Goal: Task Accomplishment & Management: Manage account settings

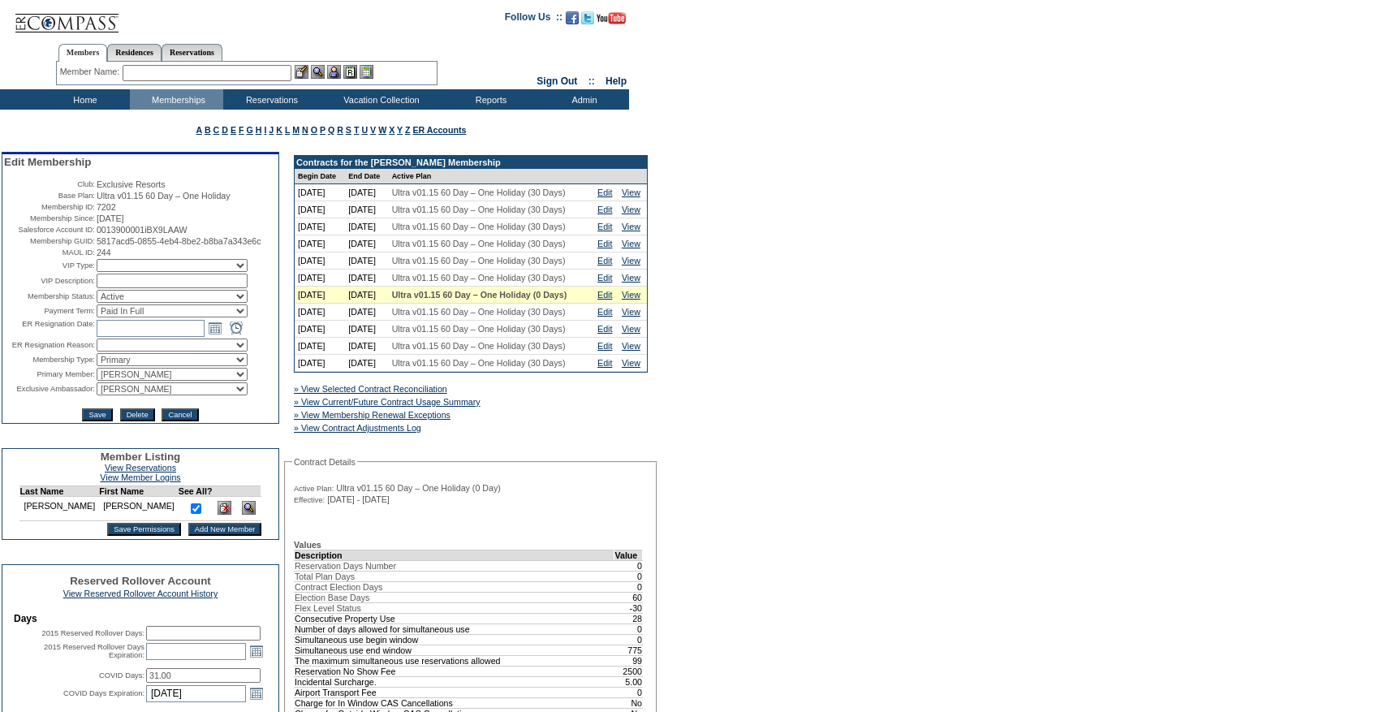
click at [170, 67] on input "text" at bounding box center [207, 73] width 169 height 16
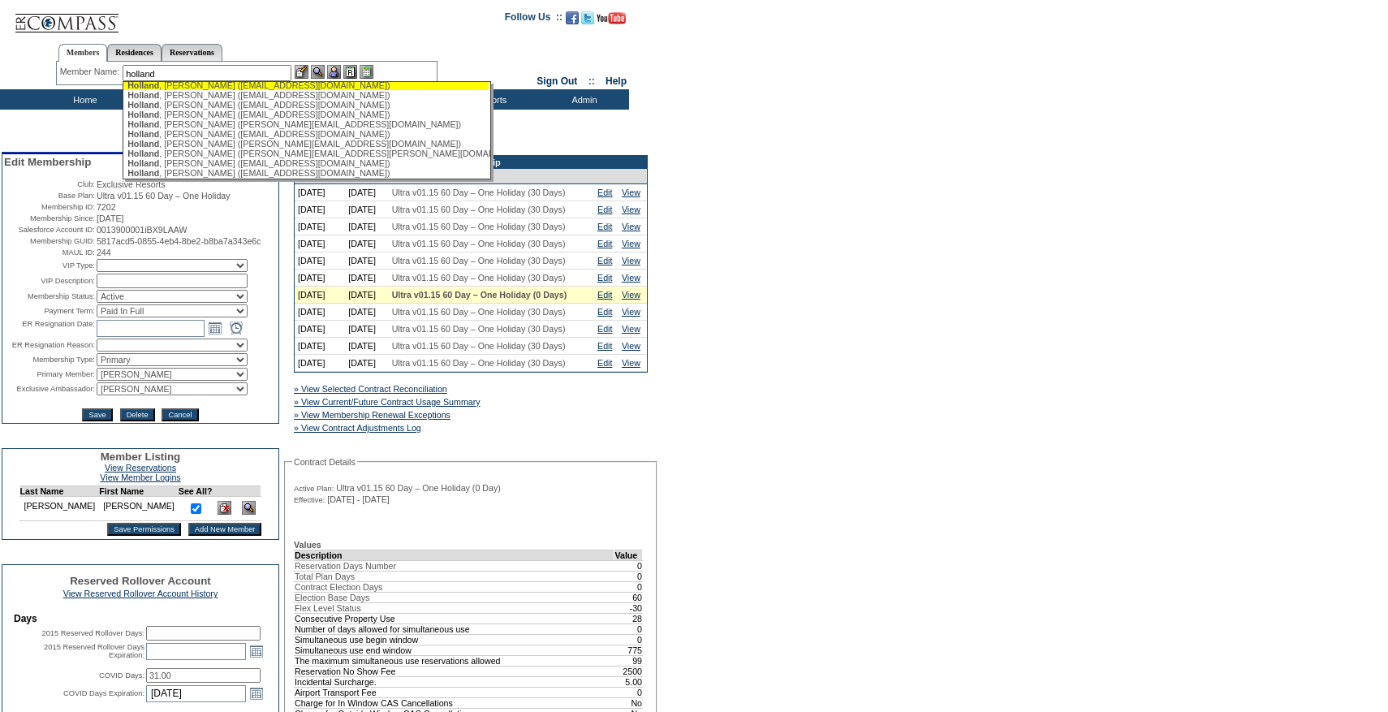
scroll to position [91, 0]
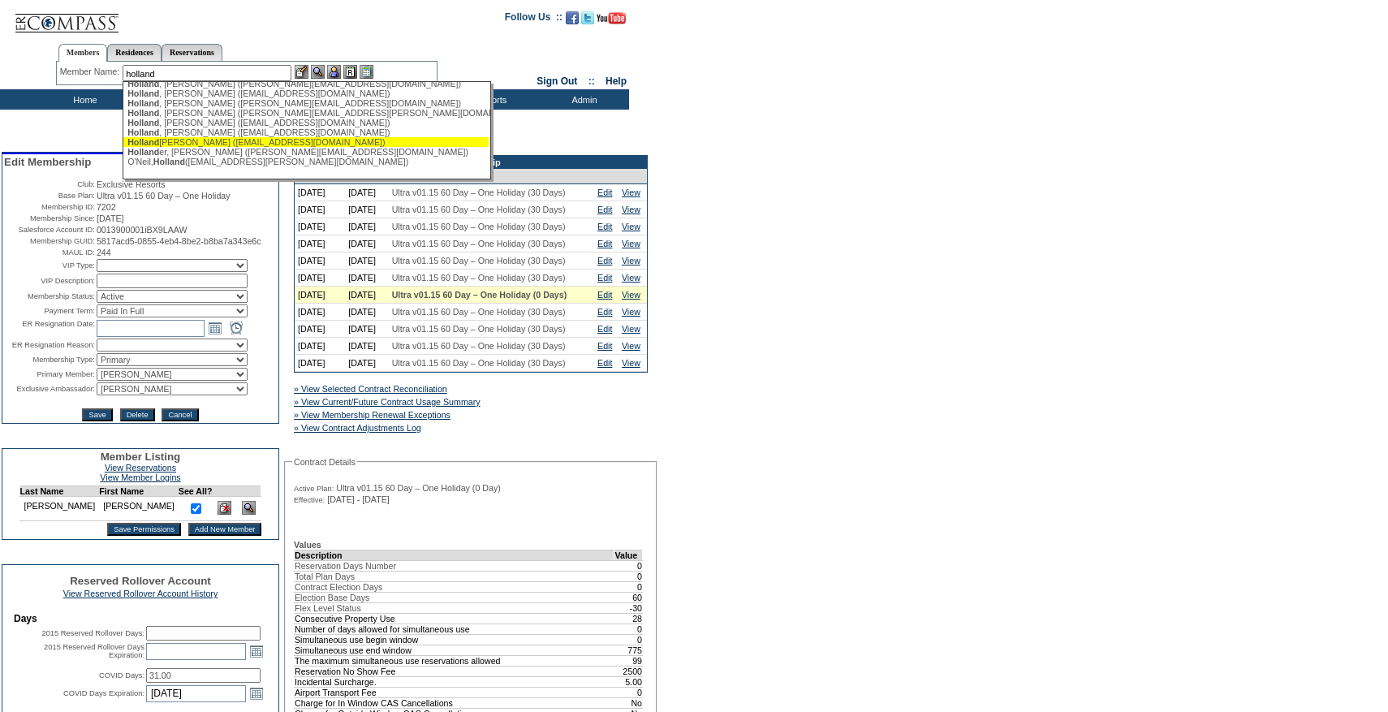
click at [191, 141] on div "Holland er, Lauren (lh@pspd.us)" at bounding box center [305, 142] width 357 height 10
type input "Hollander, Lauren (lh@pspd.us)"
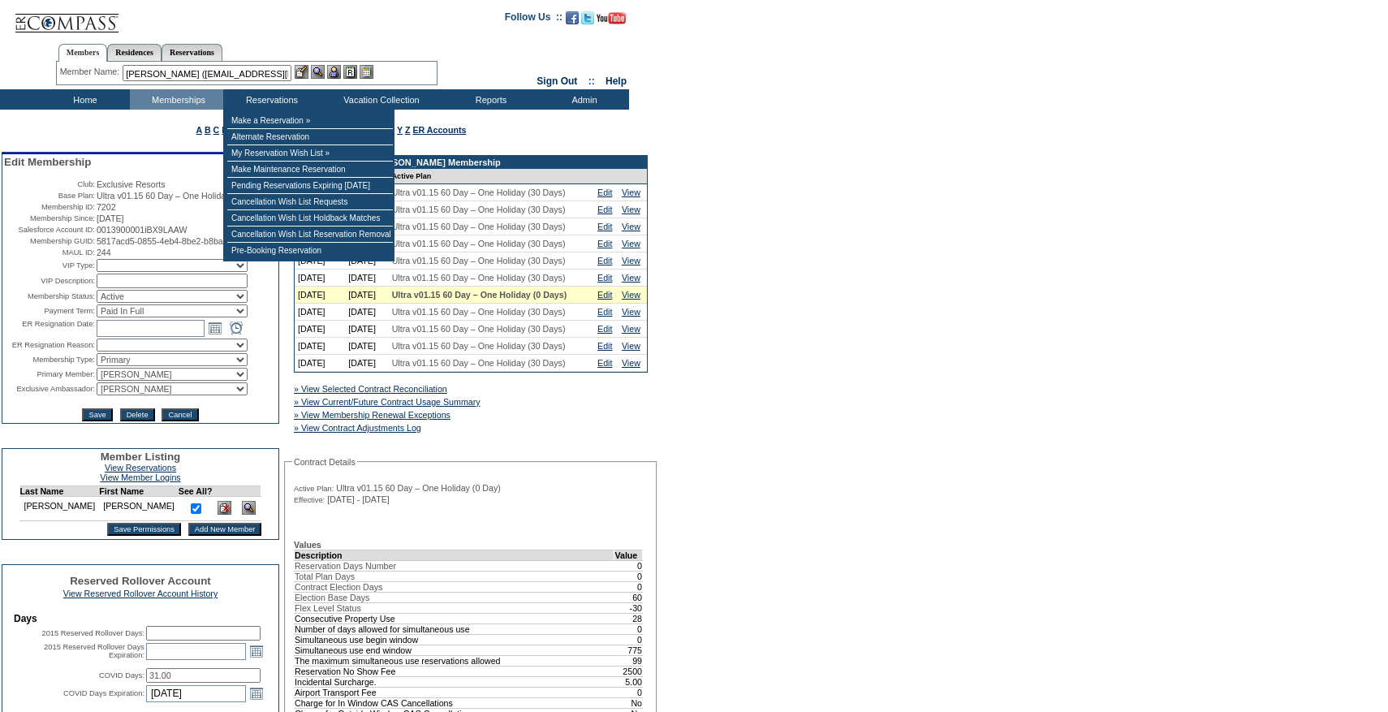
click at [333, 77] on img at bounding box center [334, 72] width 14 height 14
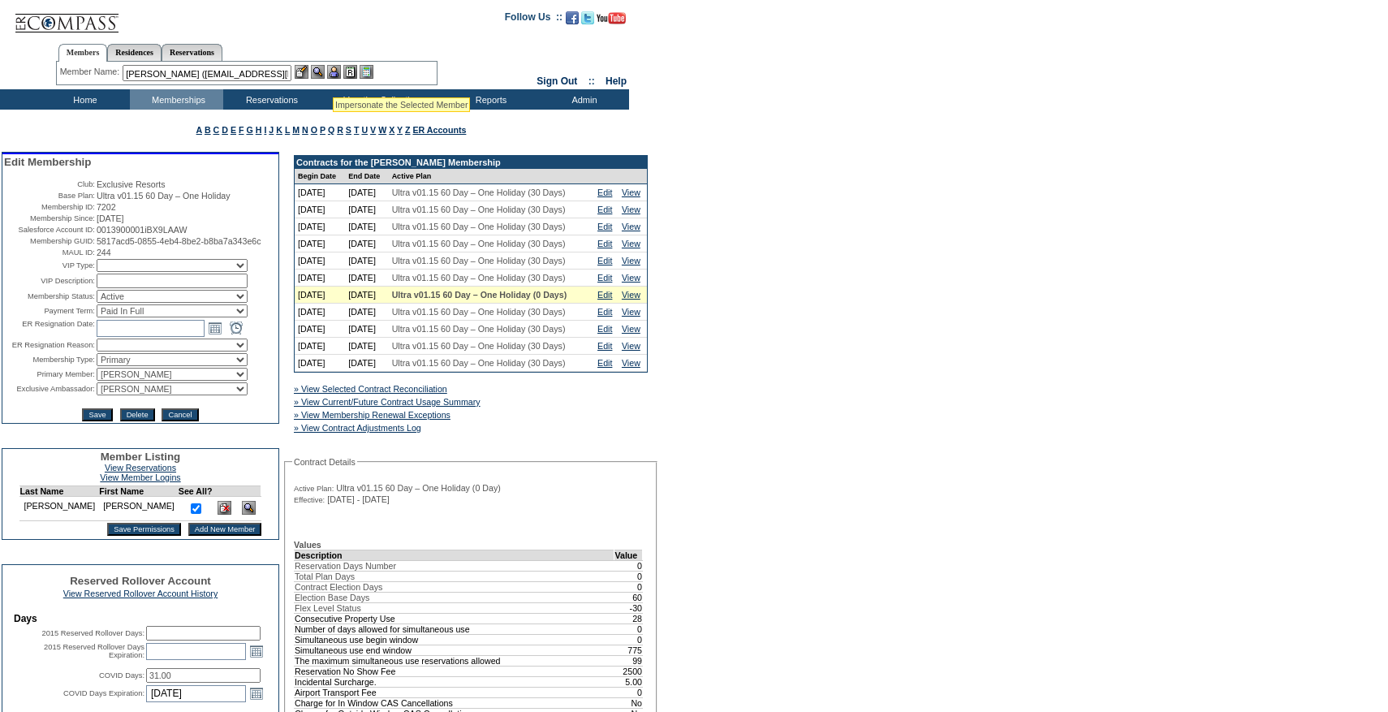
click at [295, 73] on div "Hollander, Lauren (lh@pspd.us) Blake, Marlow ( holland .marlow183@gmail.com) De…" at bounding box center [209, 73] width 172 height 16
click at [306, 73] on img at bounding box center [302, 72] width 14 height 14
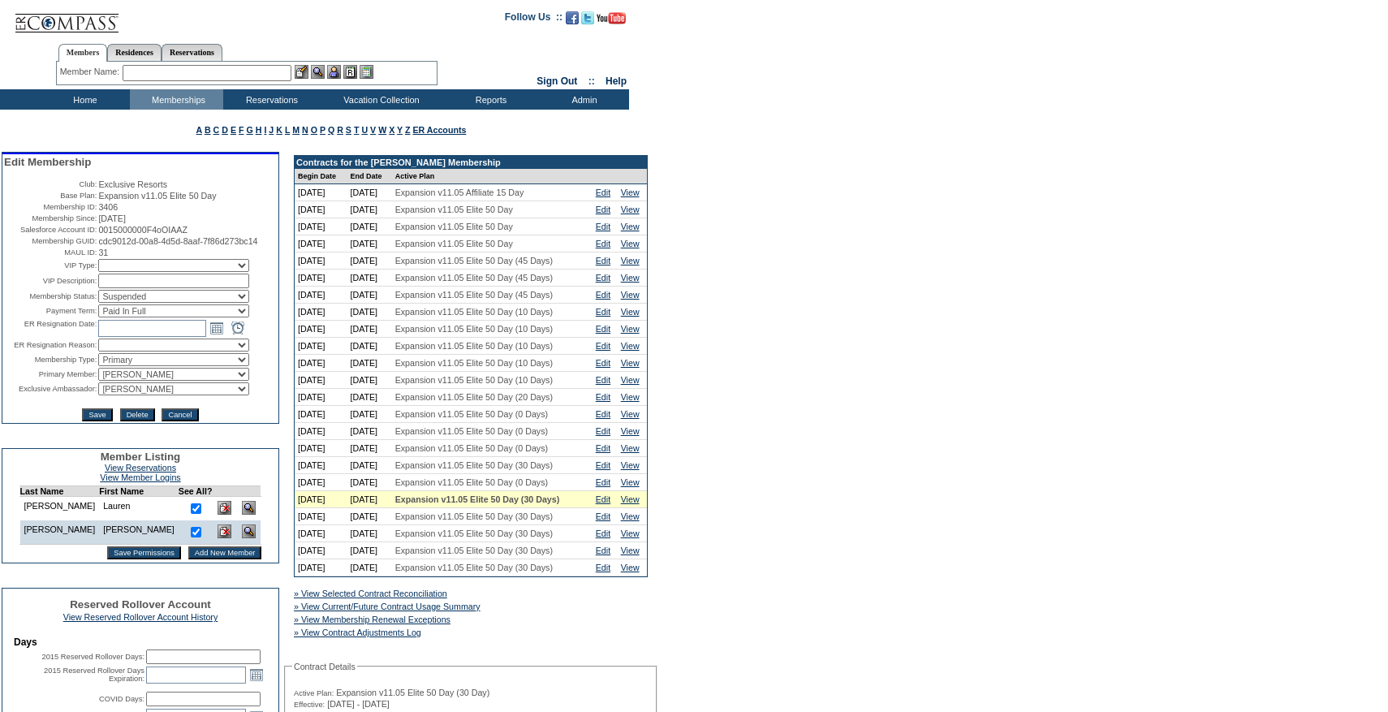
click at [162, 303] on select "Active Restricted Expired Inactive Past Due Disabled Resigned - Active Resigned…" at bounding box center [173, 296] width 151 height 13
select select "Active"
click at [98, 303] on select "Active Restricted Expired Inactive Past Due Disabled Resigned - Active Resigned…" at bounding box center [173, 296] width 151 height 13
click at [91, 421] on input "Save" at bounding box center [97, 414] width 30 height 13
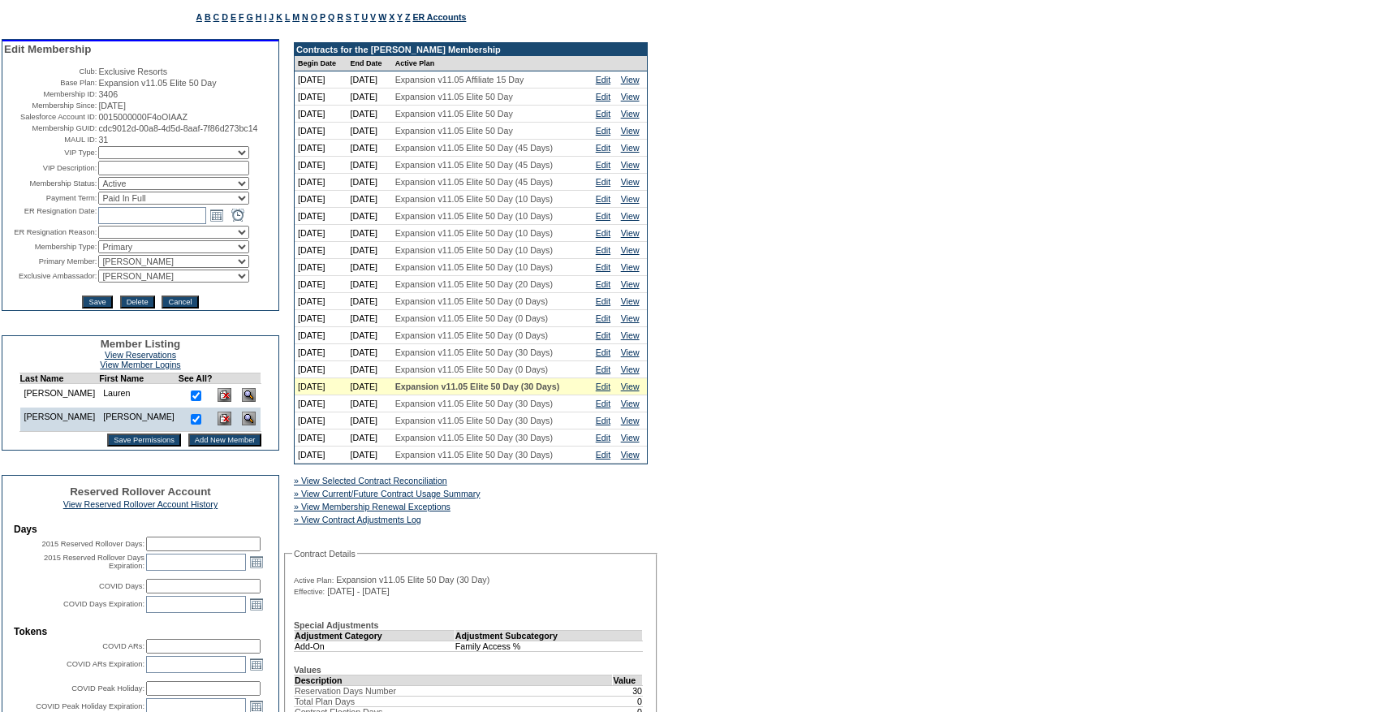
scroll to position [136, 0]
